Goal: Task Accomplishment & Management: Use online tool/utility

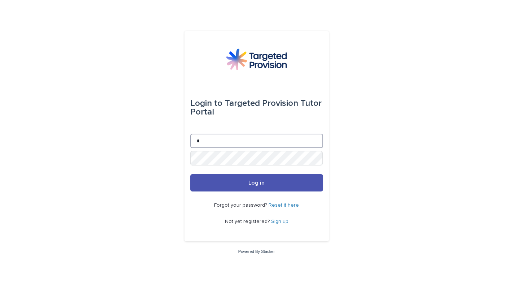
click at [208, 141] on input "*" at bounding box center [256, 141] width 133 height 14
type input "**********"
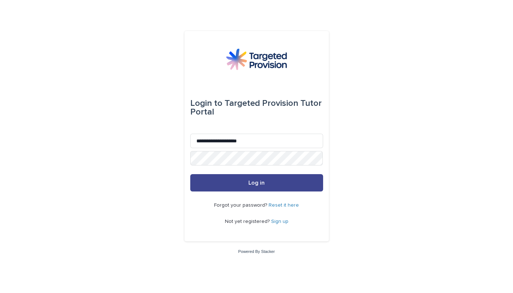
click at [263, 184] on span "Log in" at bounding box center [257, 183] width 16 height 6
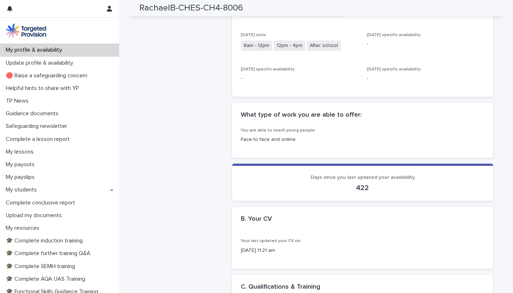
scroll to position [172, 0]
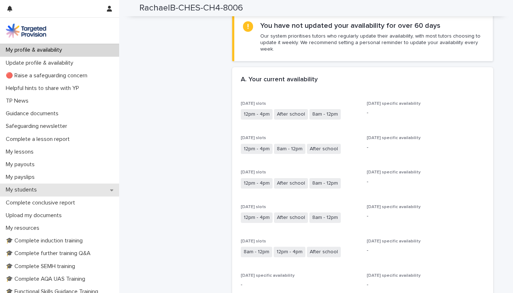
click at [92, 190] on div "My students" at bounding box center [59, 190] width 119 height 13
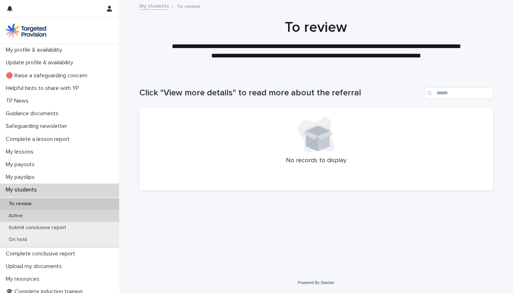
click at [18, 216] on p "Active" at bounding box center [16, 216] width 26 height 6
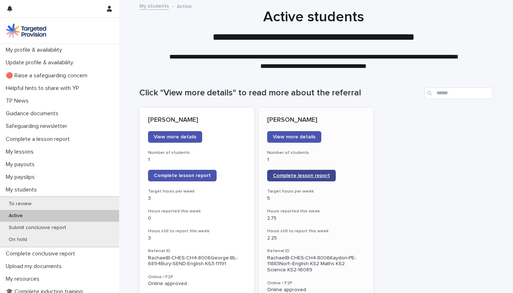
click at [309, 176] on span "Complete lesson report" at bounding box center [301, 175] width 57 height 5
